Goal: Task Accomplishment & Management: Manage account settings

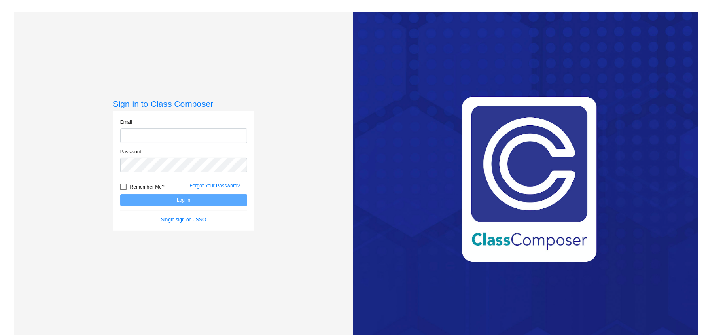
type input "[EMAIL_ADDRESS][DOMAIN_NAME]"
click at [163, 199] on button "Log In" at bounding box center [183, 200] width 127 height 12
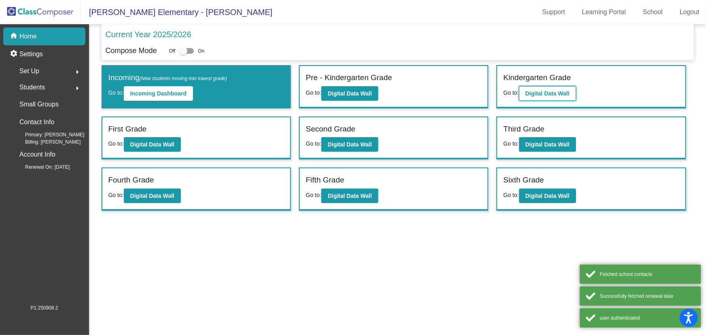
click at [550, 98] on button "Digital Data Wall" at bounding box center [547, 93] width 57 height 15
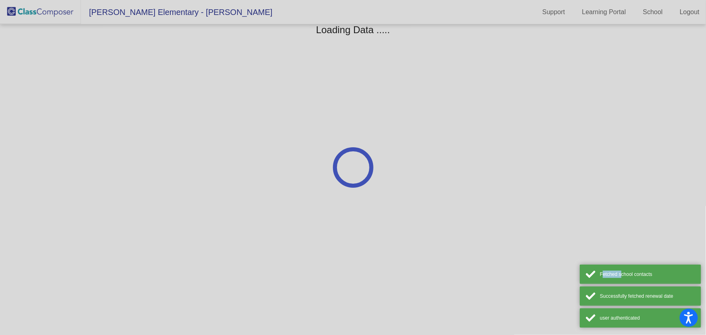
click at [550, 98] on div at bounding box center [353, 167] width 706 height 335
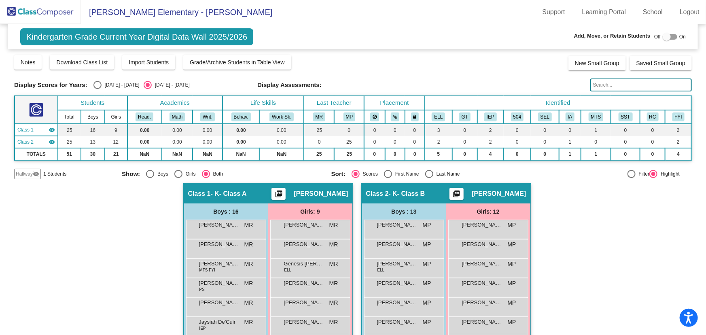
drag, startPoint x: 38, startPoint y: 19, endPoint x: 76, endPoint y: 19, distance: 38.0
click at [38, 19] on img at bounding box center [40, 12] width 81 height 24
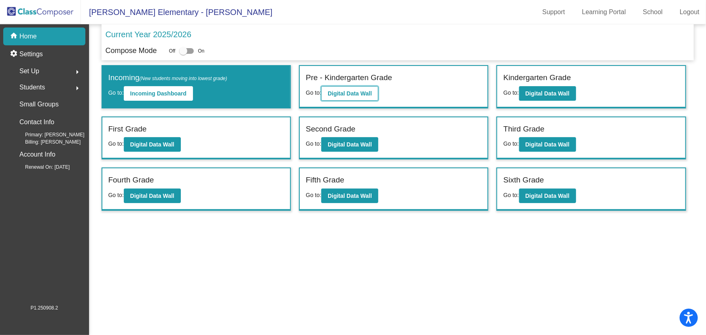
click at [359, 90] on b "Digital Data Wall" at bounding box center [350, 93] width 44 height 6
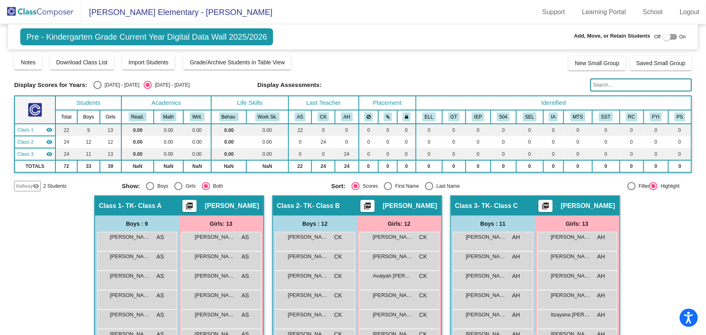
click at [663, 34] on div at bounding box center [667, 37] width 8 height 8
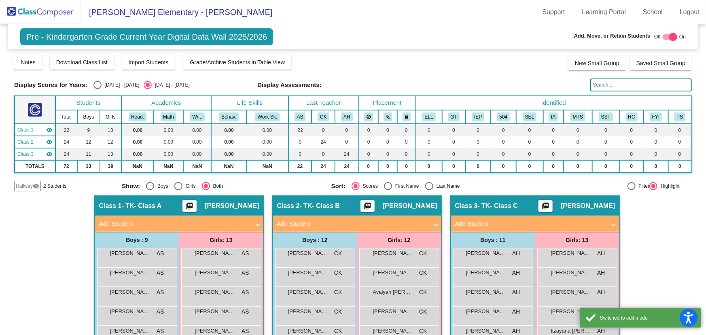
click at [28, 184] on span "Hallway" at bounding box center [24, 185] width 17 height 7
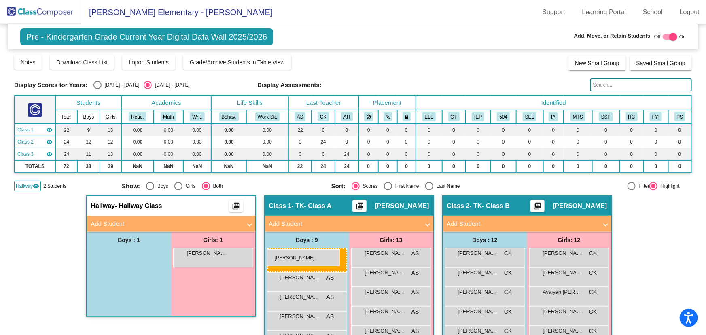
drag, startPoint x: 142, startPoint y: 256, endPoint x: 267, endPoint y: 249, distance: 125.2
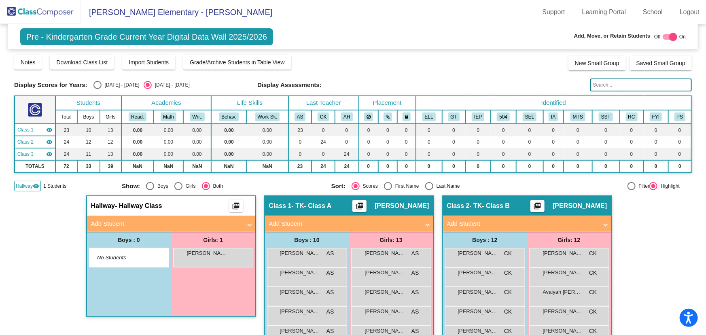
click at [669, 34] on div at bounding box center [673, 37] width 8 height 8
checkbox input "false"
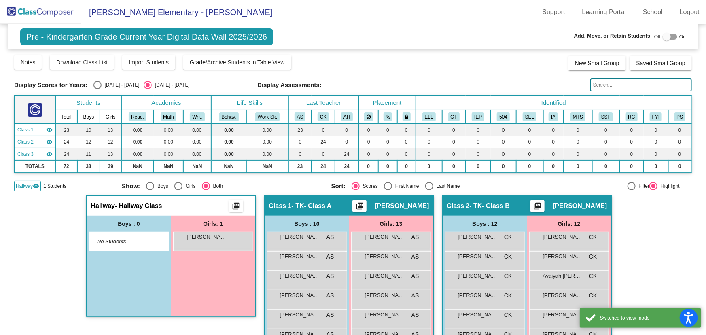
click at [29, 188] on span "Hallway" at bounding box center [24, 185] width 17 height 7
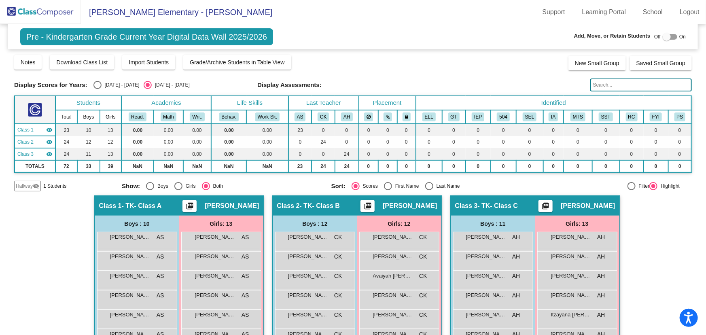
click at [38, 13] on img at bounding box center [40, 12] width 81 height 24
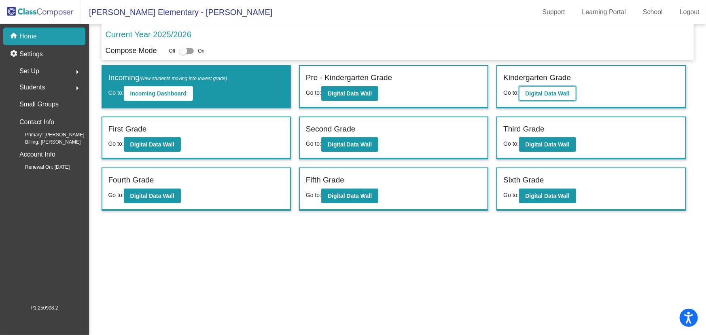
click at [534, 90] on b "Digital Data Wall" at bounding box center [548, 93] width 44 height 6
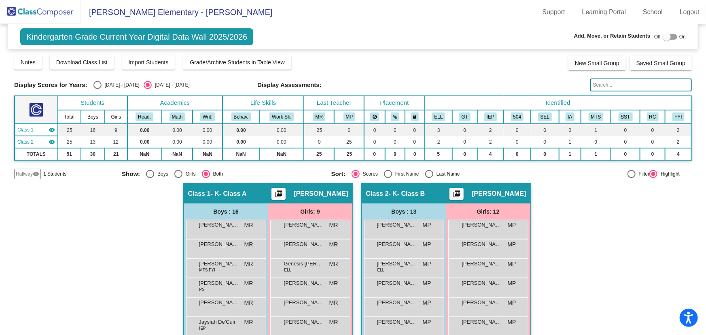
click at [30, 174] on span "Hallway" at bounding box center [24, 173] width 17 height 7
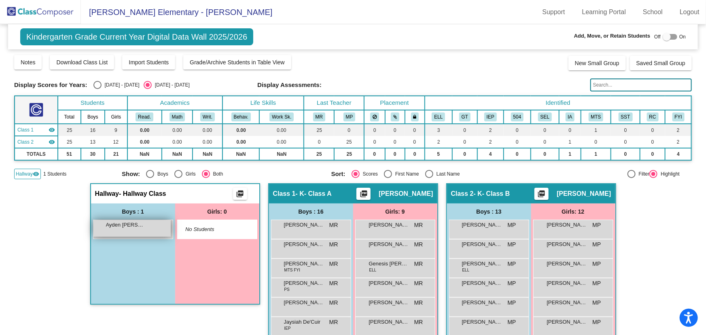
click at [134, 227] on span "Ayden [PERSON_NAME]" at bounding box center [126, 225] width 40 height 8
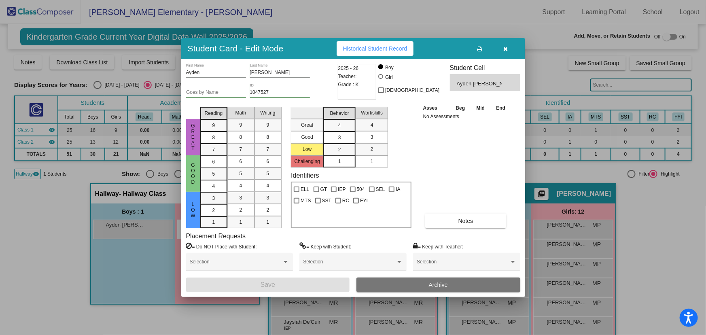
click at [449, 286] on button "Archive" at bounding box center [438, 285] width 164 height 15
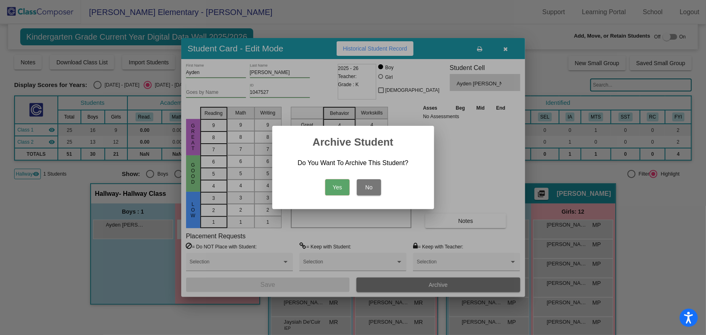
click at [338, 185] on button "Yes" at bounding box center [337, 187] width 24 height 16
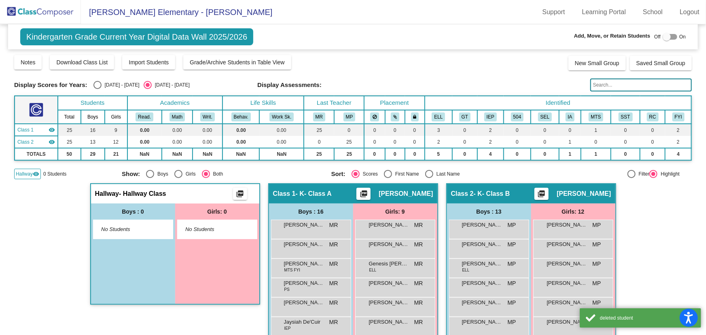
click at [55, 20] on img at bounding box center [40, 12] width 81 height 24
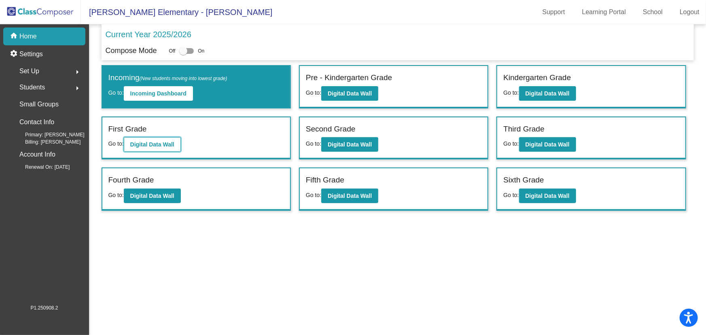
click at [157, 146] on b "Digital Data Wall" at bounding box center [152, 144] width 44 height 6
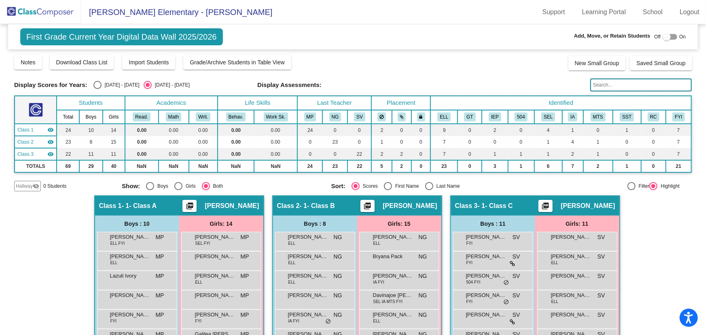
click at [68, 8] on img at bounding box center [40, 12] width 81 height 24
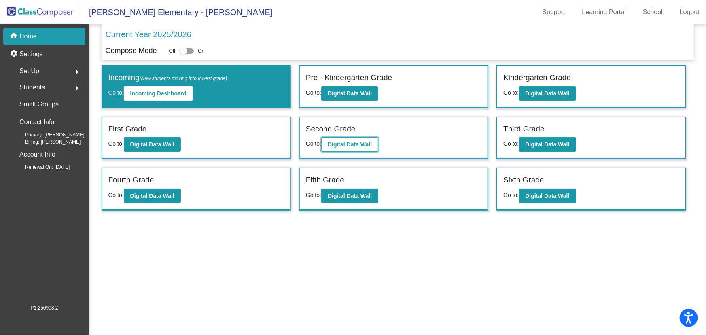
click at [348, 143] on b "Digital Data Wall" at bounding box center [350, 144] width 44 height 6
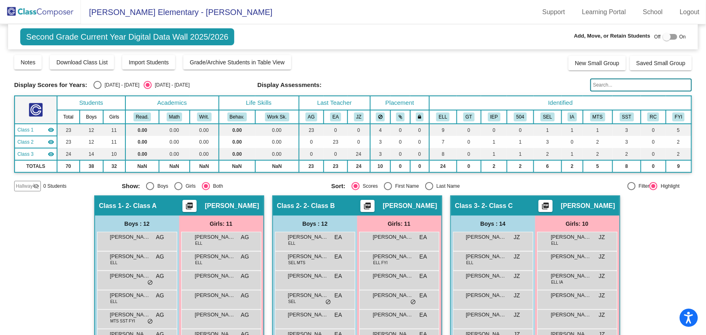
drag, startPoint x: 32, startPoint y: 12, endPoint x: 66, endPoint y: 19, distance: 34.8
click at [32, 12] on img at bounding box center [40, 12] width 81 height 24
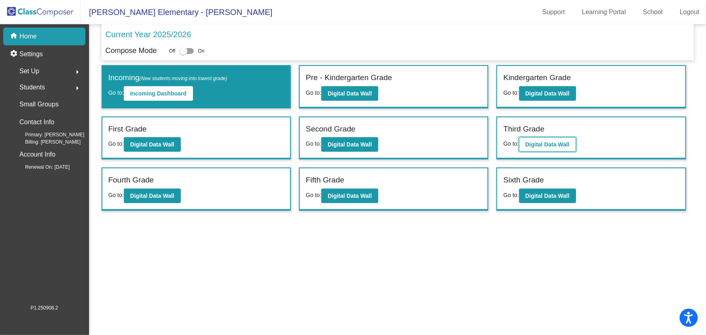
click at [557, 146] on b "Digital Data Wall" at bounding box center [548, 144] width 44 height 6
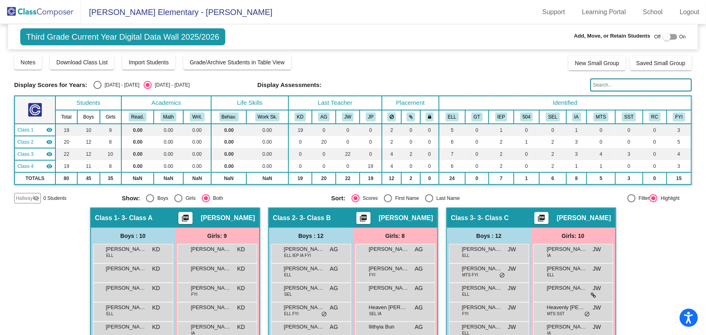
click at [45, 8] on img at bounding box center [40, 12] width 81 height 24
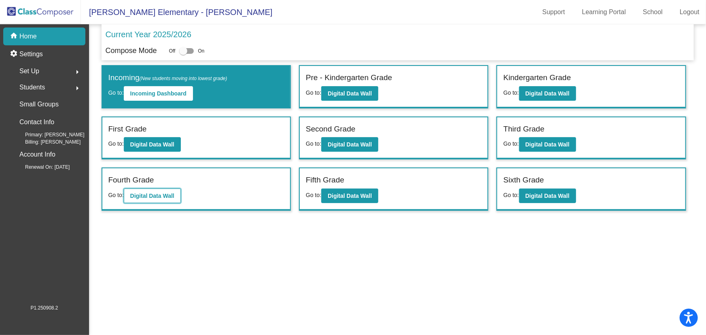
click at [150, 190] on button "Digital Data Wall" at bounding box center [152, 196] width 57 height 15
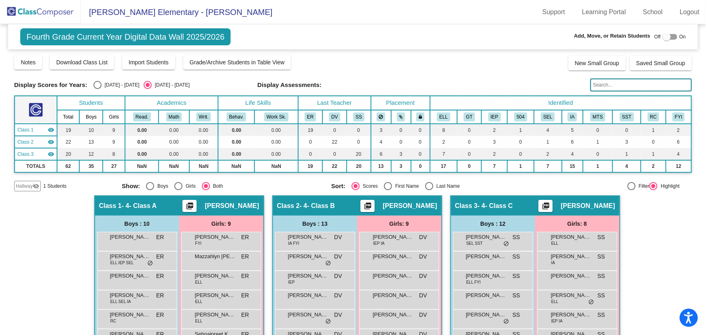
click at [27, 187] on span "Hallway" at bounding box center [24, 185] width 17 height 7
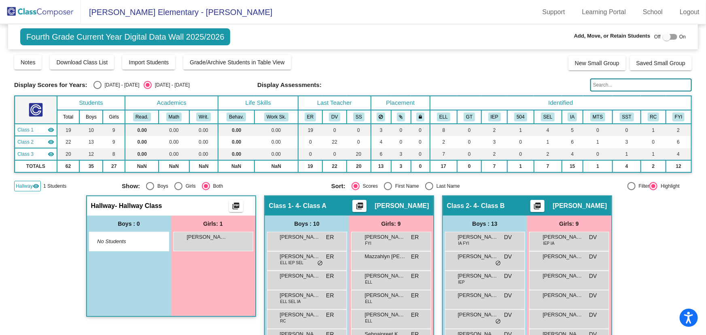
click at [59, 14] on img at bounding box center [40, 12] width 81 height 24
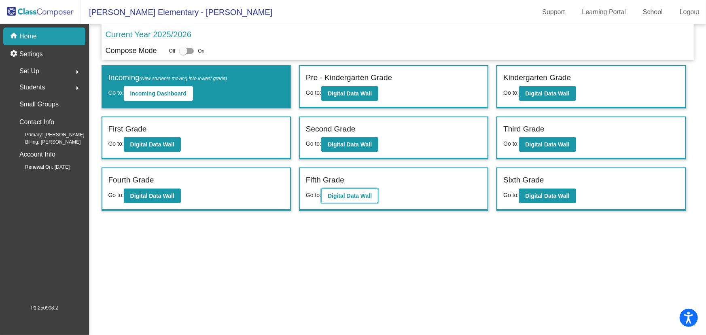
click at [348, 198] on b "Digital Data Wall" at bounding box center [350, 196] width 44 height 6
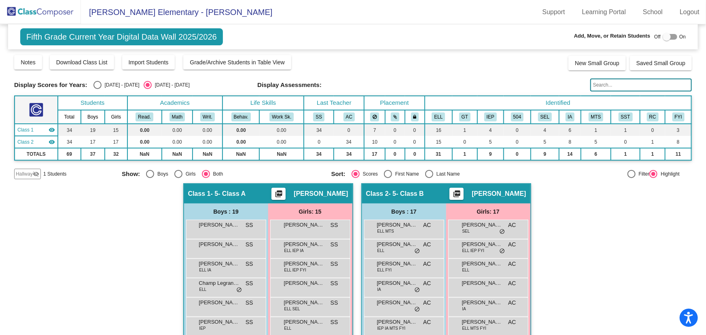
click at [30, 171] on span "Hallway" at bounding box center [24, 173] width 17 height 7
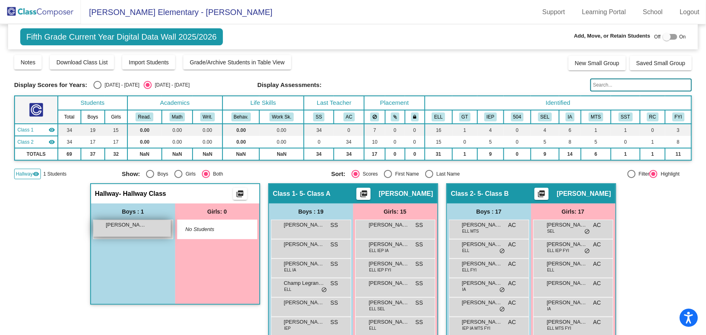
click at [142, 227] on span "[PERSON_NAME]" at bounding box center [126, 225] width 40 height 8
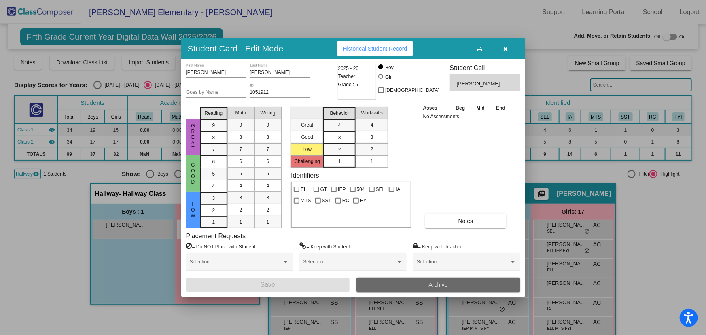
click at [441, 283] on span "Archive" at bounding box center [438, 285] width 19 height 6
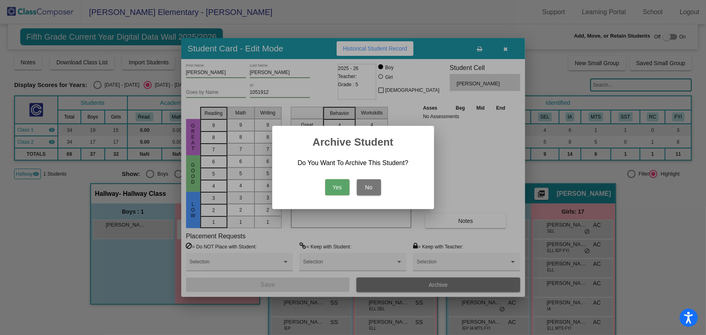
click at [339, 189] on button "Yes" at bounding box center [337, 187] width 24 height 16
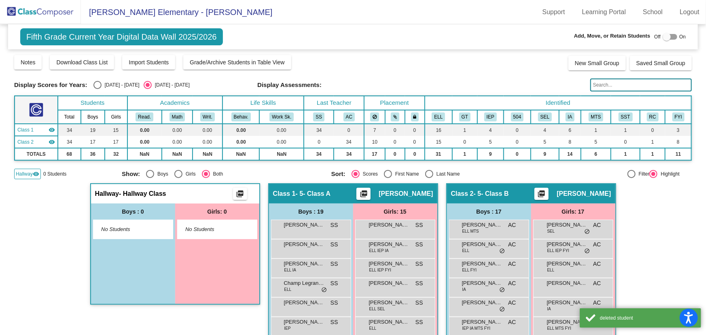
click at [26, 170] on span "Hallway" at bounding box center [24, 173] width 17 height 7
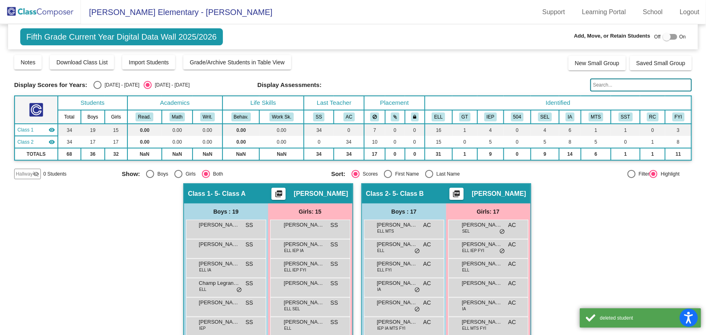
click at [60, 11] on img at bounding box center [40, 12] width 81 height 24
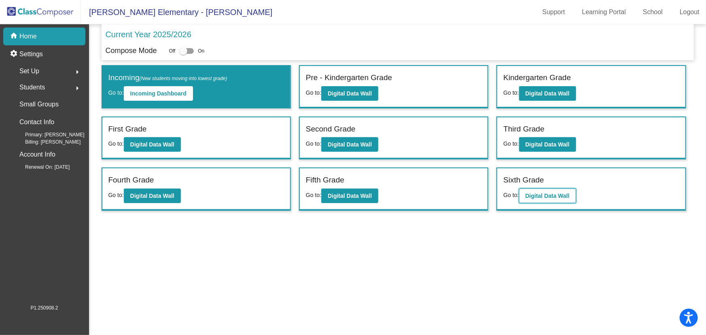
click at [551, 194] on b "Digital Data Wall" at bounding box center [548, 196] width 44 height 6
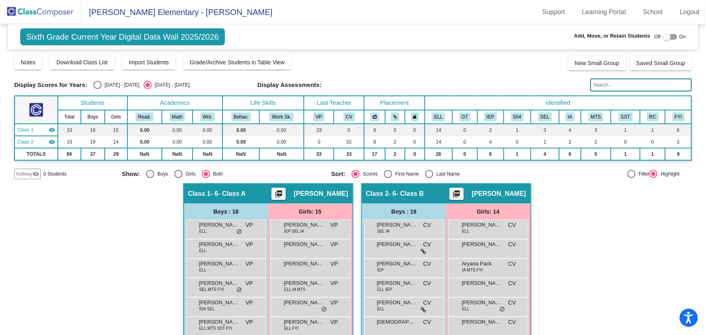
click at [53, 8] on img at bounding box center [40, 12] width 81 height 24
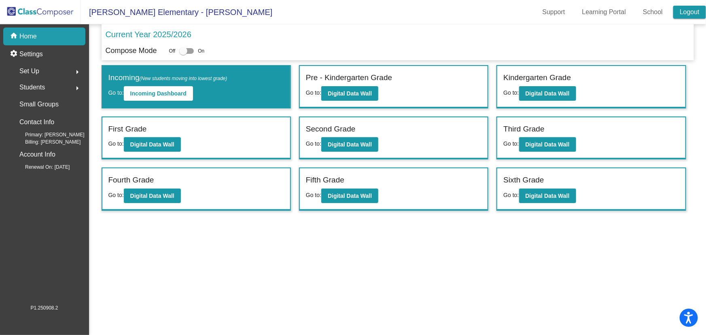
click at [689, 13] on link "Logout" at bounding box center [689, 12] width 33 height 13
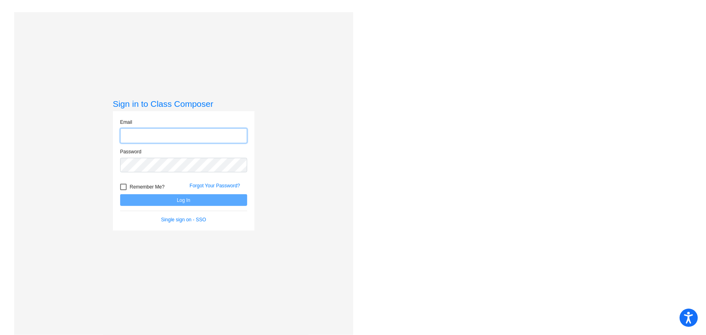
type input "[EMAIL_ADDRESS][DOMAIN_NAME]"
